Goal: Task Accomplishment & Management: Manage account settings

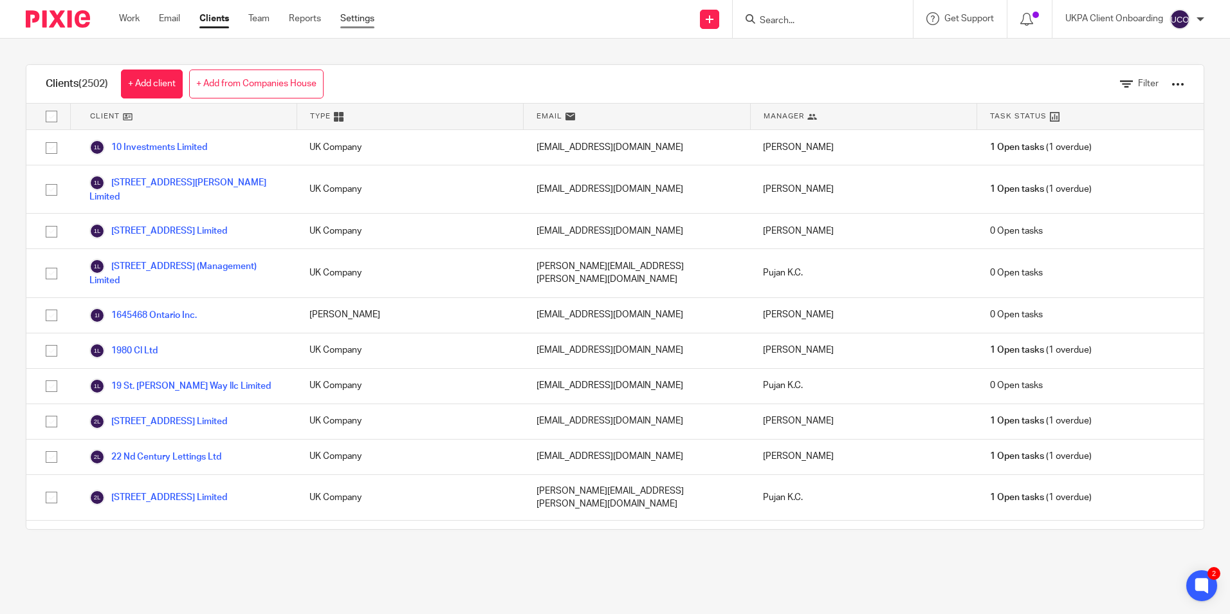
click at [356, 20] on link "Settings" at bounding box center [357, 18] width 34 height 13
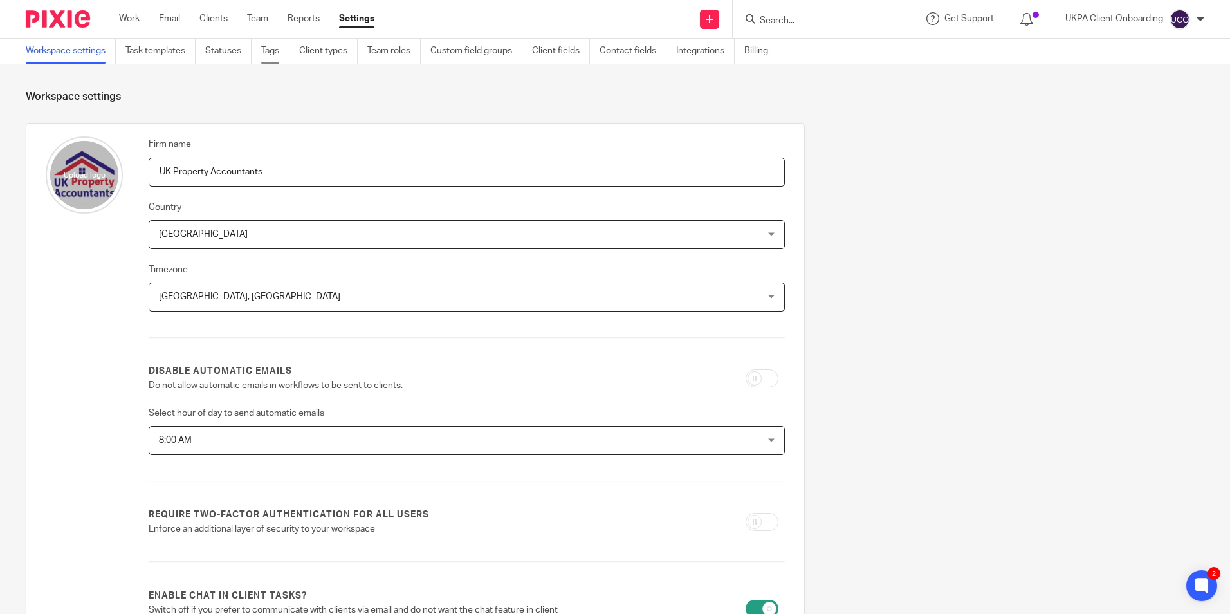
click at [264, 51] on link "Tags" at bounding box center [275, 51] width 28 height 25
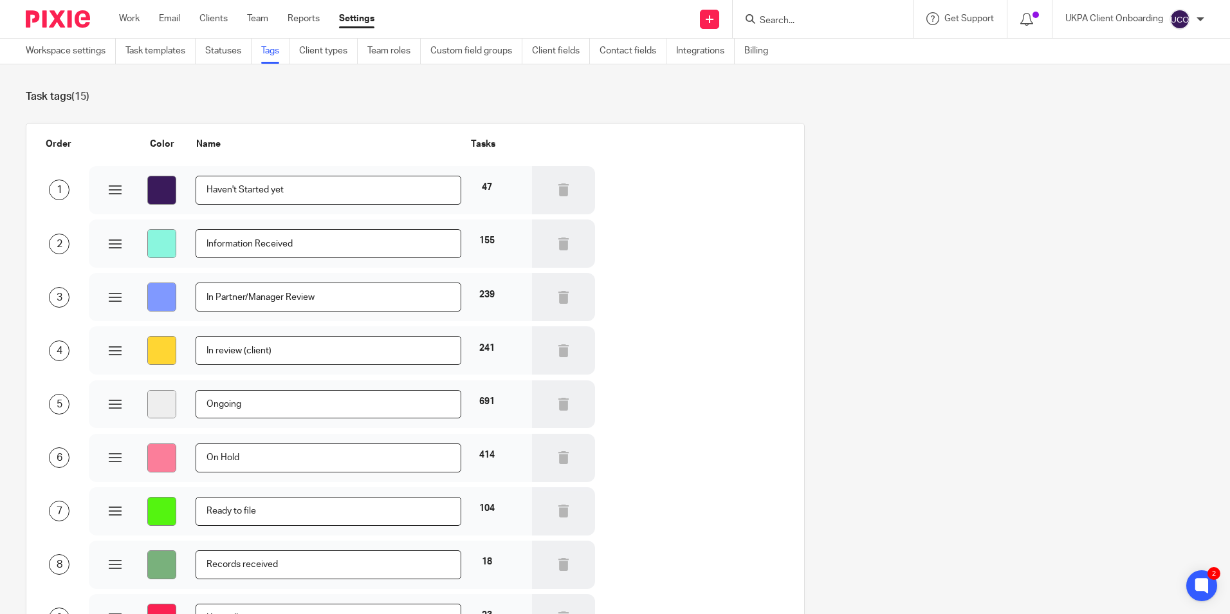
drag, startPoint x: 210, startPoint y: 192, endPoint x: 318, endPoint y: 208, distance: 109.9
click at [318, 208] on div "#3a1a5b Haven't Started yet 47" at bounding box center [310, 190] width 443 height 48
click at [217, 194] on input "Haven't Started yet" at bounding box center [328, 190] width 265 height 29
click at [232, 241] on input "Information Received" at bounding box center [328, 243] width 265 height 29
click at [259, 194] on input "Haven't Started yet" at bounding box center [328, 190] width 265 height 29
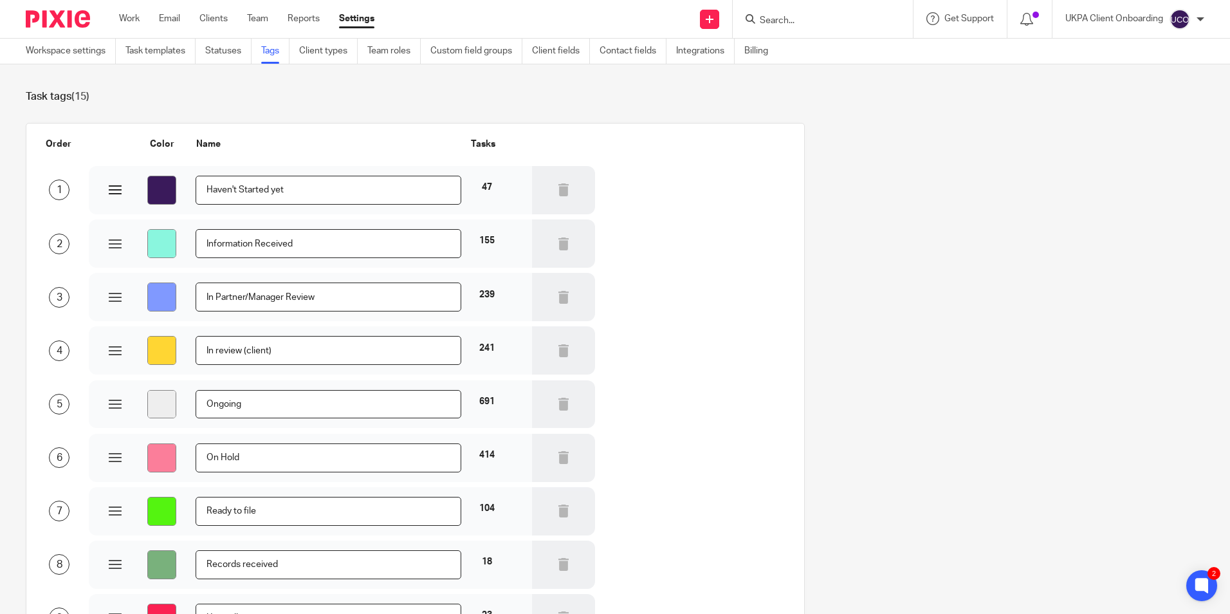
click at [243, 192] on input "Haven't Started yet" at bounding box center [328, 190] width 265 height 29
